Goal: Information Seeking & Learning: Learn about a topic

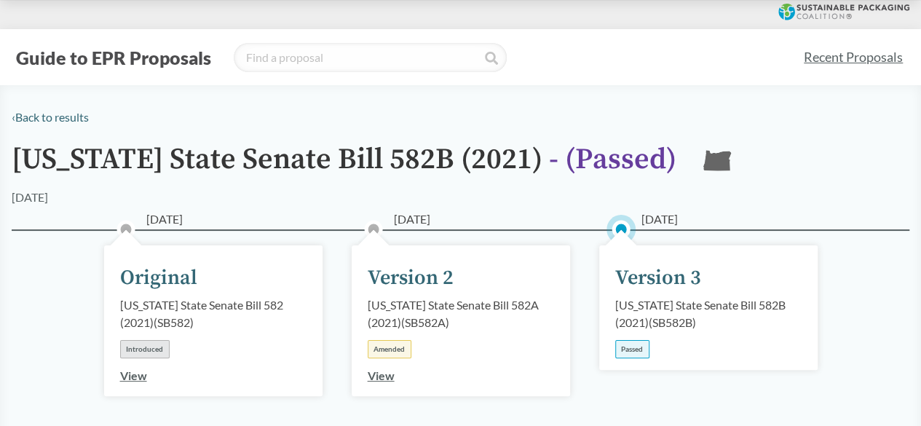
click at [891, 66] on link "Recent Proposals" at bounding box center [853, 57] width 112 height 33
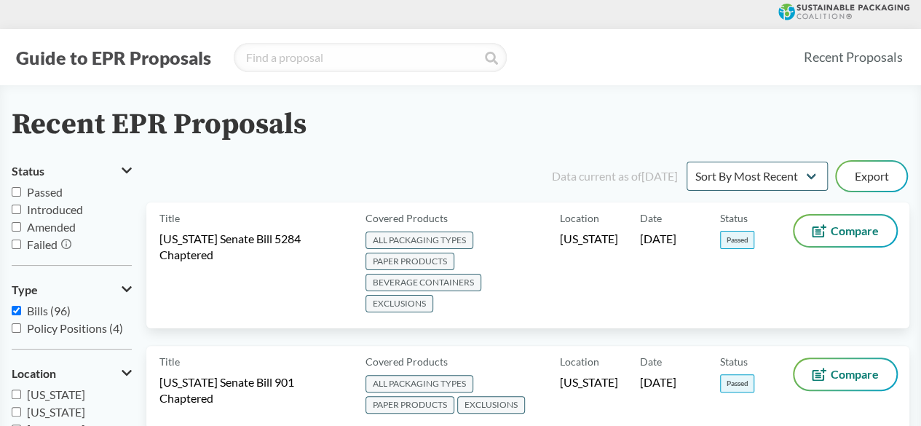
click at [58, 191] on span "Passed" at bounding box center [45, 192] width 36 height 14
click at [21, 191] on input "Passed" at bounding box center [16, 191] width 9 height 9
checkbox input "true"
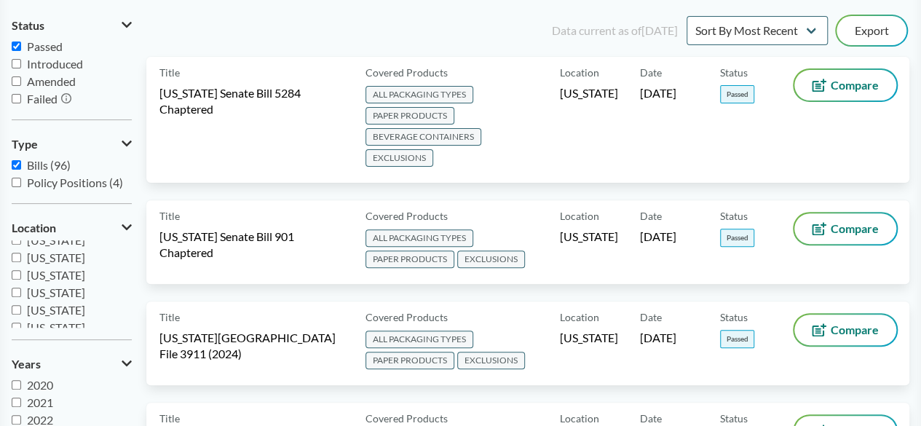
scroll to position [218, 0]
click at [63, 306] on span "[US_STATE]" at bounding box center [56, 310] width 58 height 14
click at [21, 306] on input "[US_STATE]" at bounding box center [16, 309] width 9 height 9
checkbox input "true"
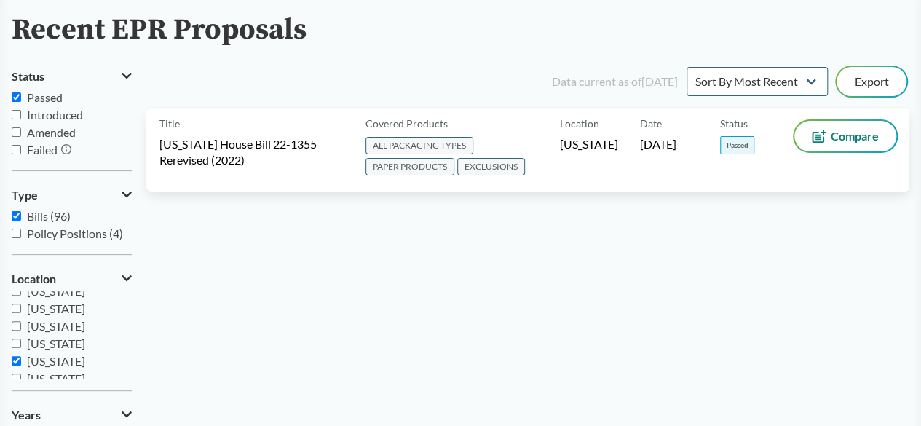
scroll to position [73, 0]
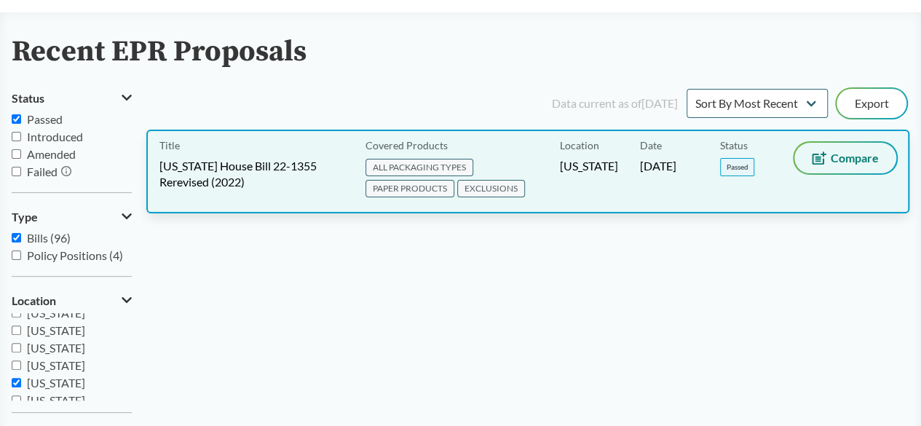
click at [825, 153] on icon at bounding box center [819, 157] width 15 height 13
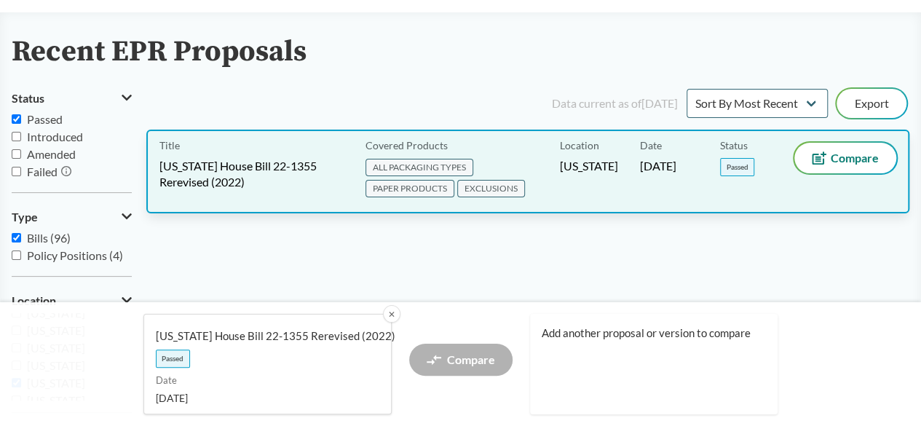
click at [724, 160] on span "Passed" at bounding box center [737, 167] width 34 height 18
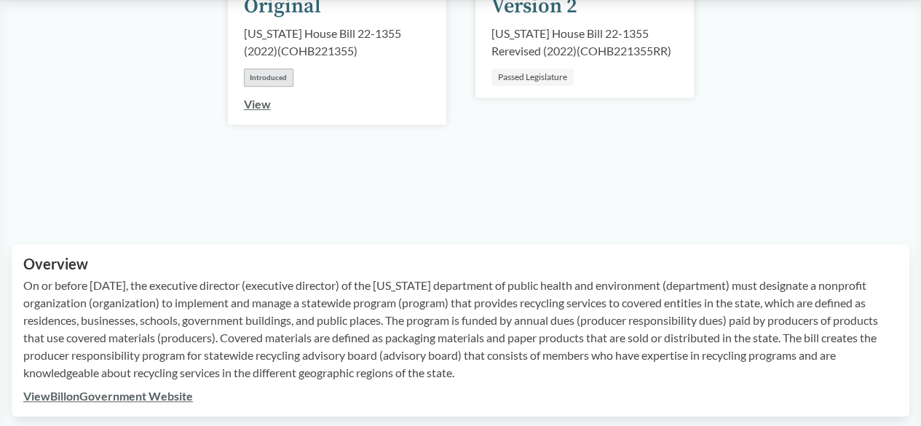
scroll to position [364, 0]
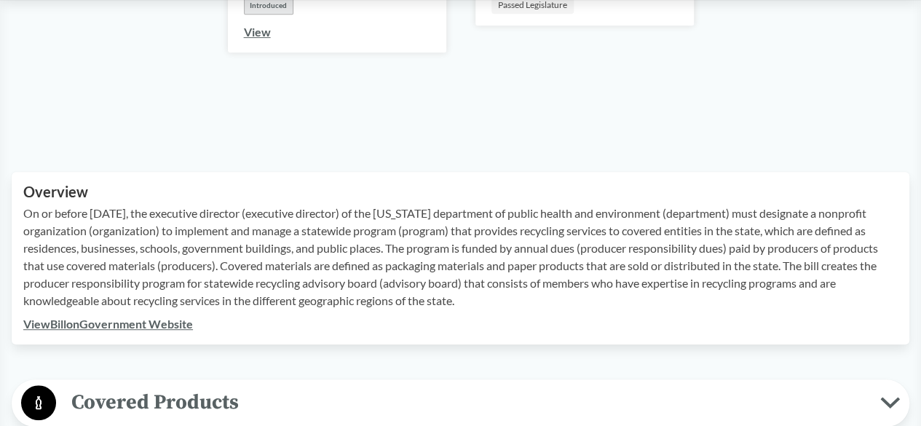
click at [140, 328] on link "View Bill on Government Website" at bounding box center [108, 324] width 170 height 14
